Goal: Task Accomplishment & Management: Manage account settings

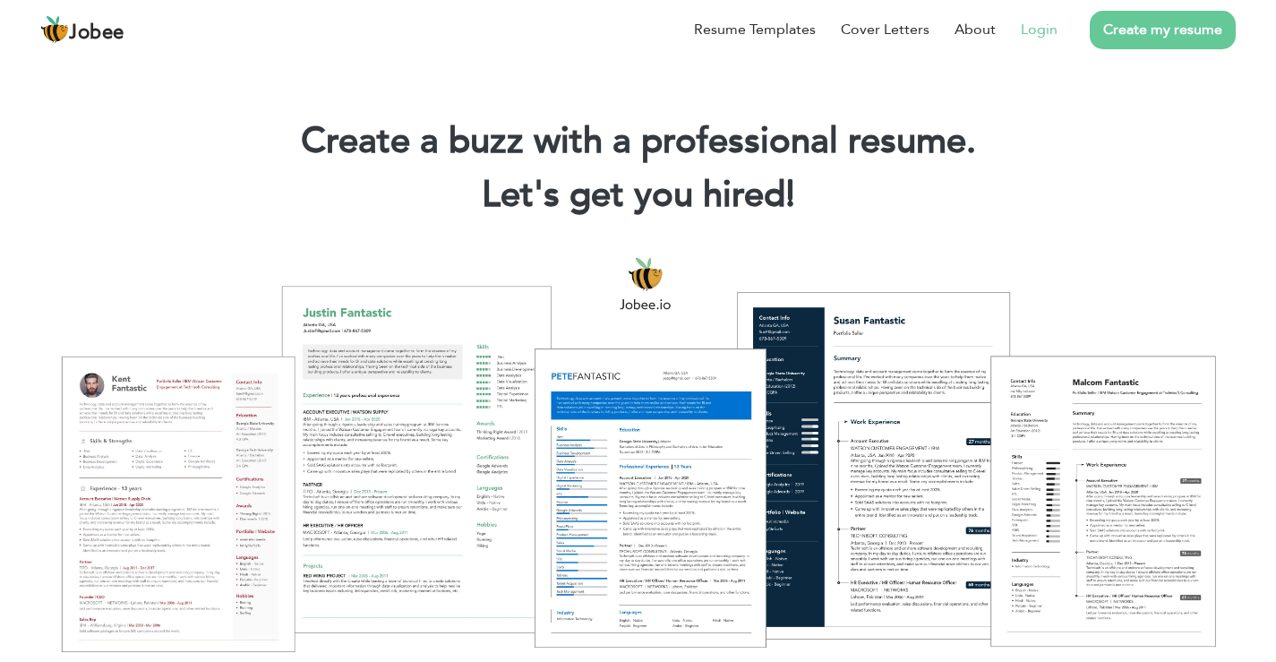
click at [1053, 20] on link "Login" at bounding box center [1039, 29] width 37 height 21
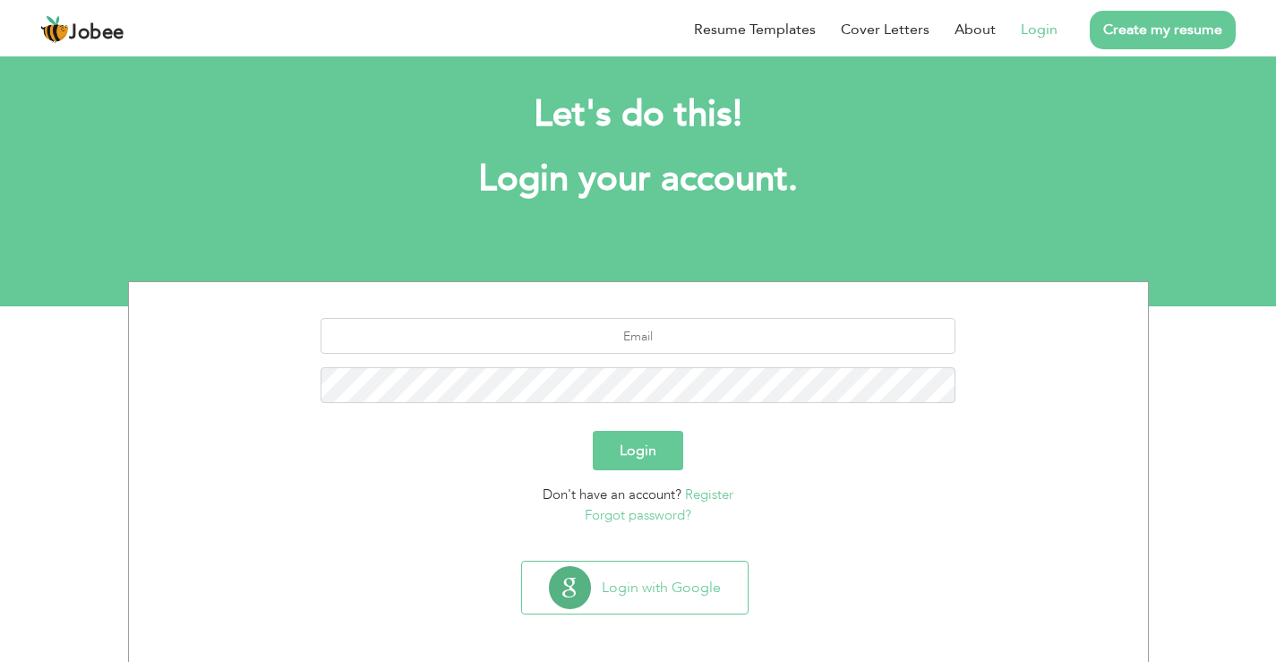
scroll to position [18, 0]
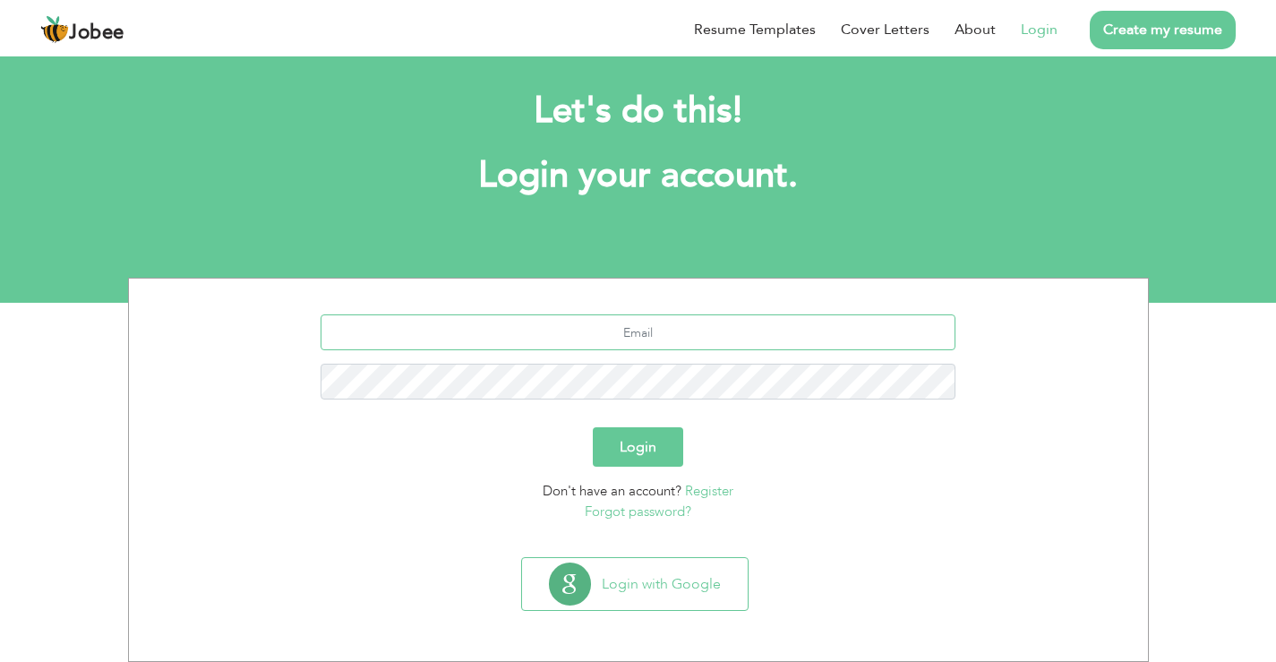
click at [636, 327] on input "text" at bounding box center [638, 332] width 635 height 36
paste input "https://jobee.io/"
type input "https://jobee.io/"
paste input "abidaliarshad4@gmail.com"
type input "abidaliarshad4@gmail.com"
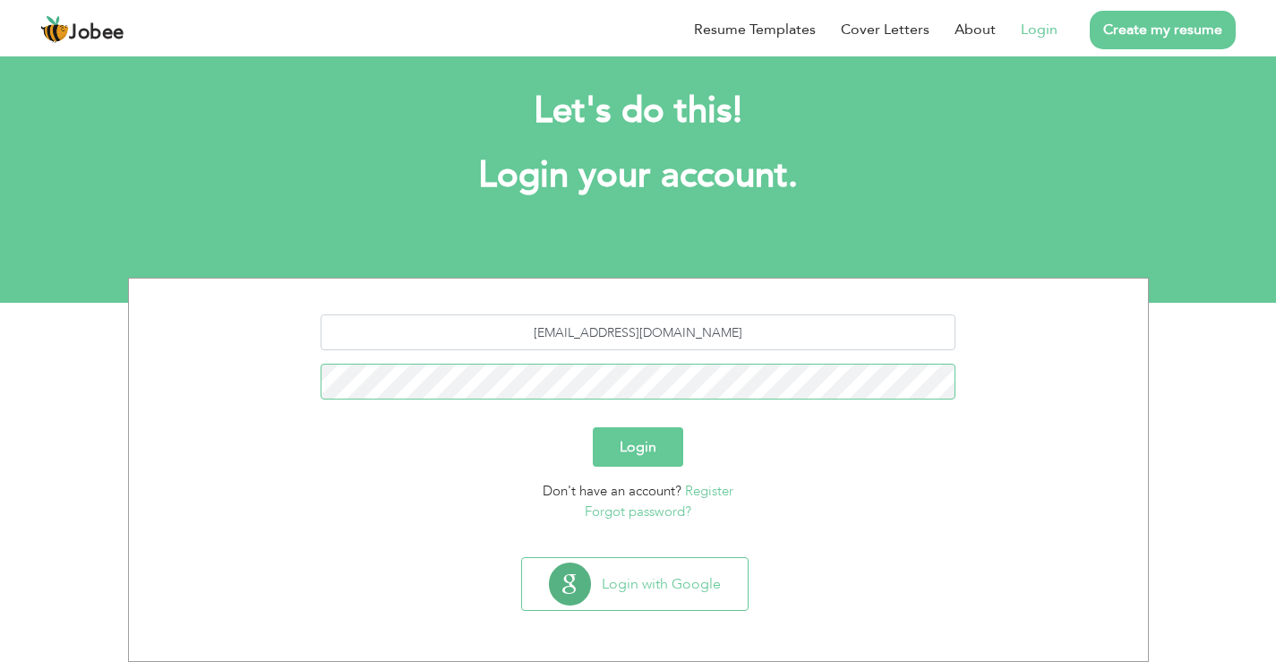
click at [593, 427] on button "Login" at bounding box center [638, 446] width 90 height 39
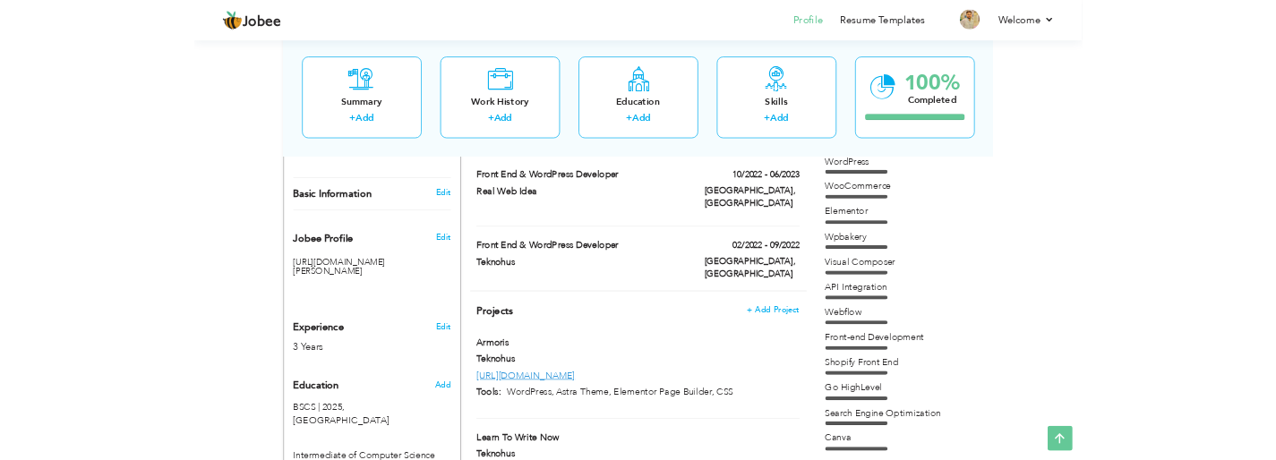
scroll to position [537, 0]
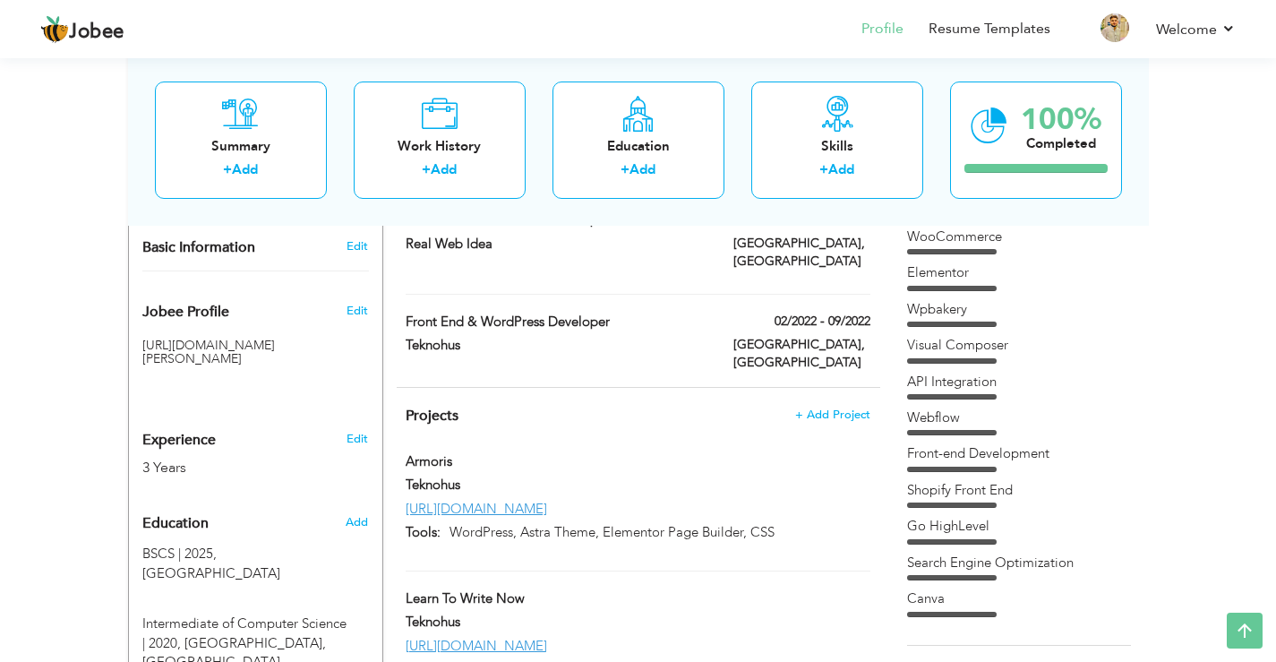
drag, startPoint x: 334, startPoint y: 326, endPoint x: 161, endPoint y: 330, distance: 172.9
click at [162, 339] on h5 "https://jobee.io/profile/abid-ali" at bounding box center [255, 353] width 227 height 28
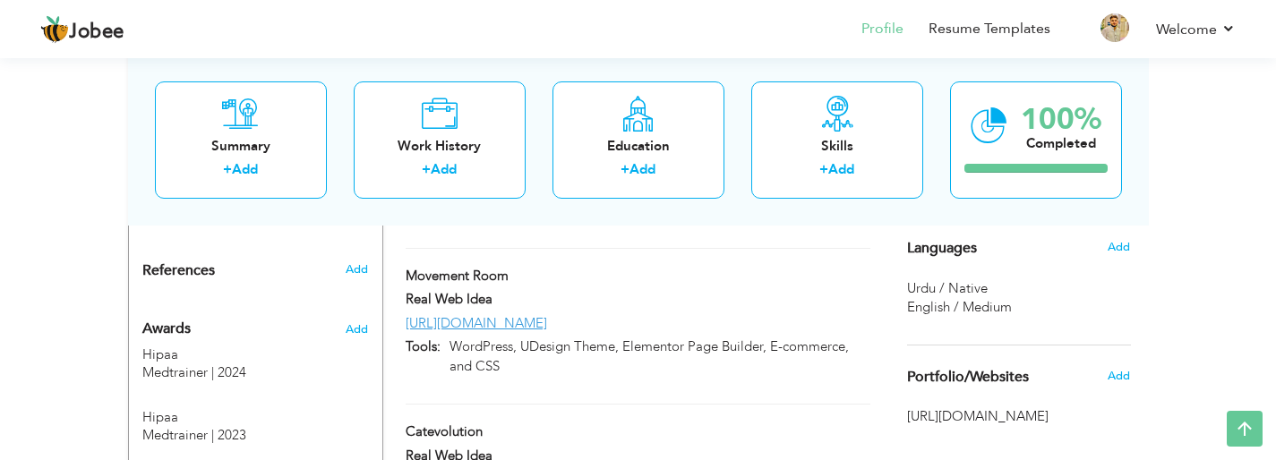
scroll to position [1164, 0]
